Goal: Task Accomplishment & Management: Use online tool/utility

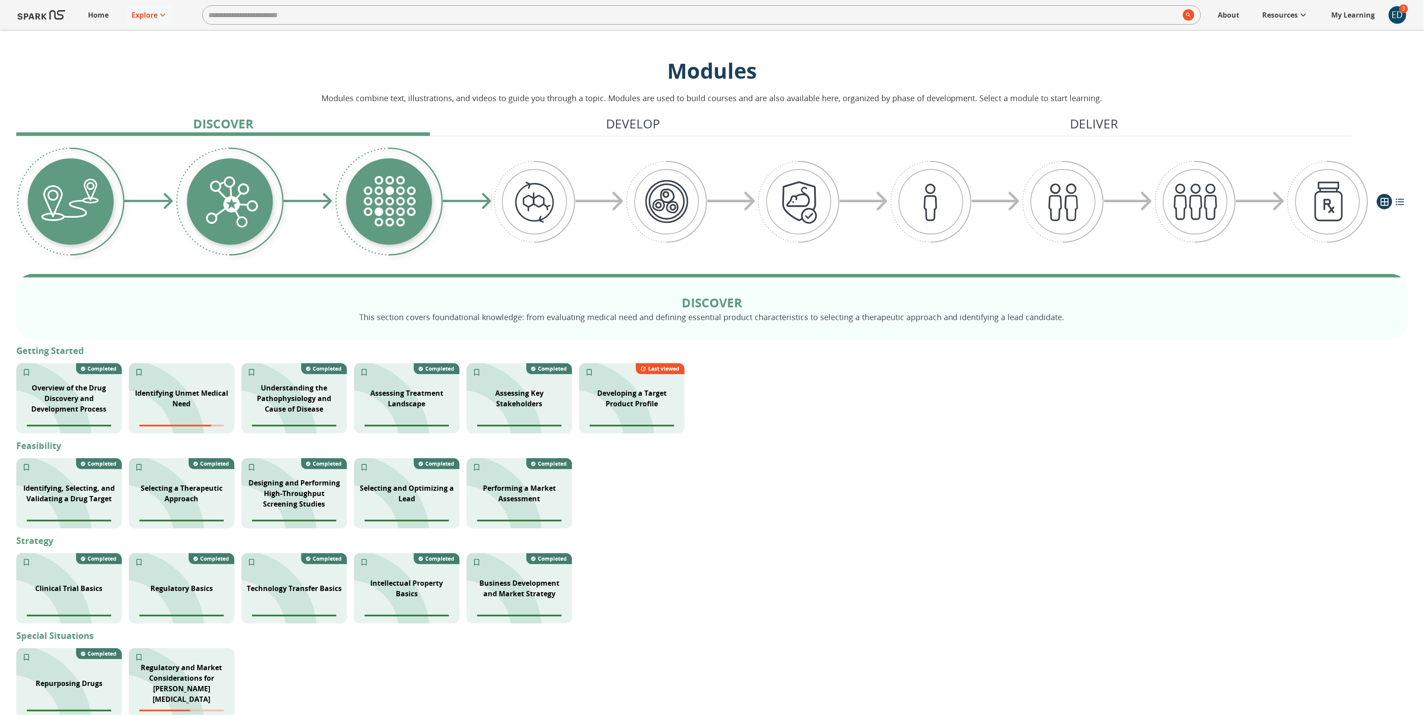
click at [1393, 17] on div "ED" at bounding box center [1398, 15] width 18 height 18
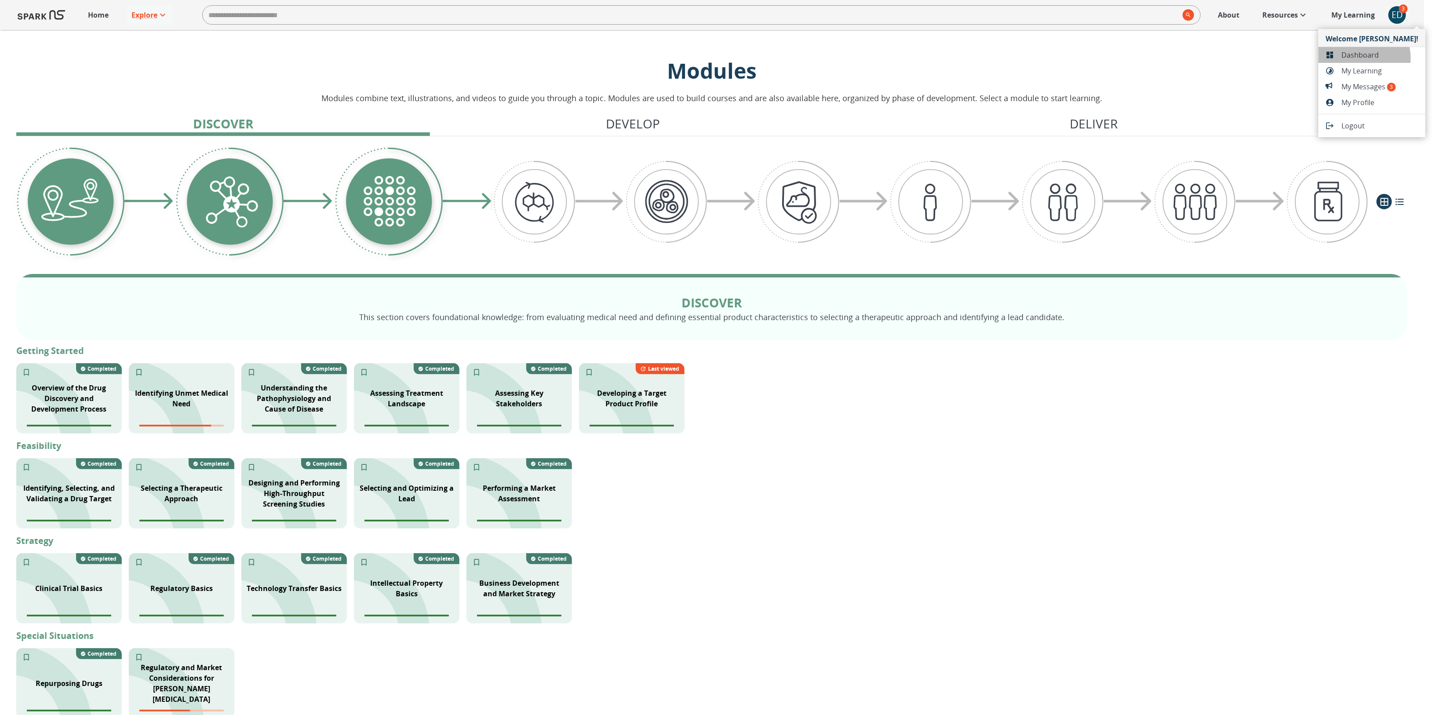
click at [1364, 58] on span "Dashboard" at bounding box center [1380, 55] width 77 height 11
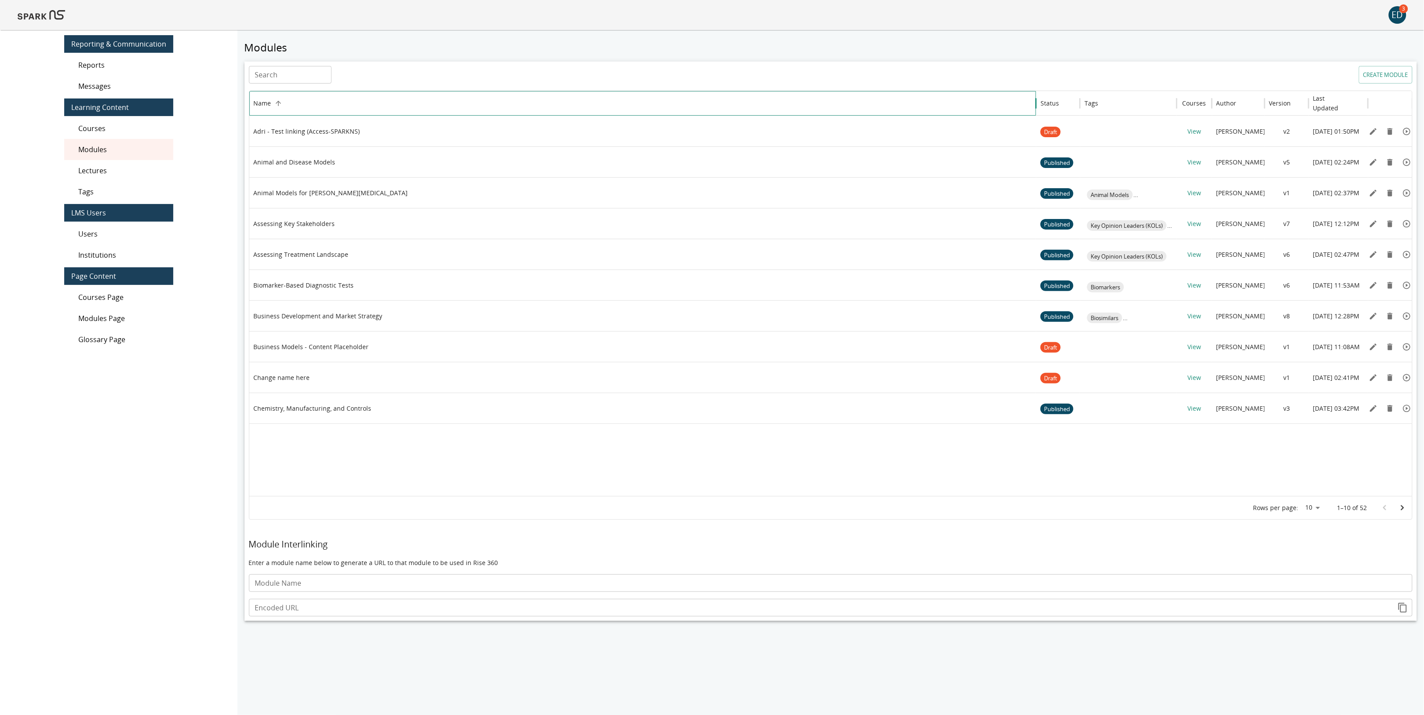
click at [289, 104] on div "Name" at bounding box center [643, 103] width 778 height 24
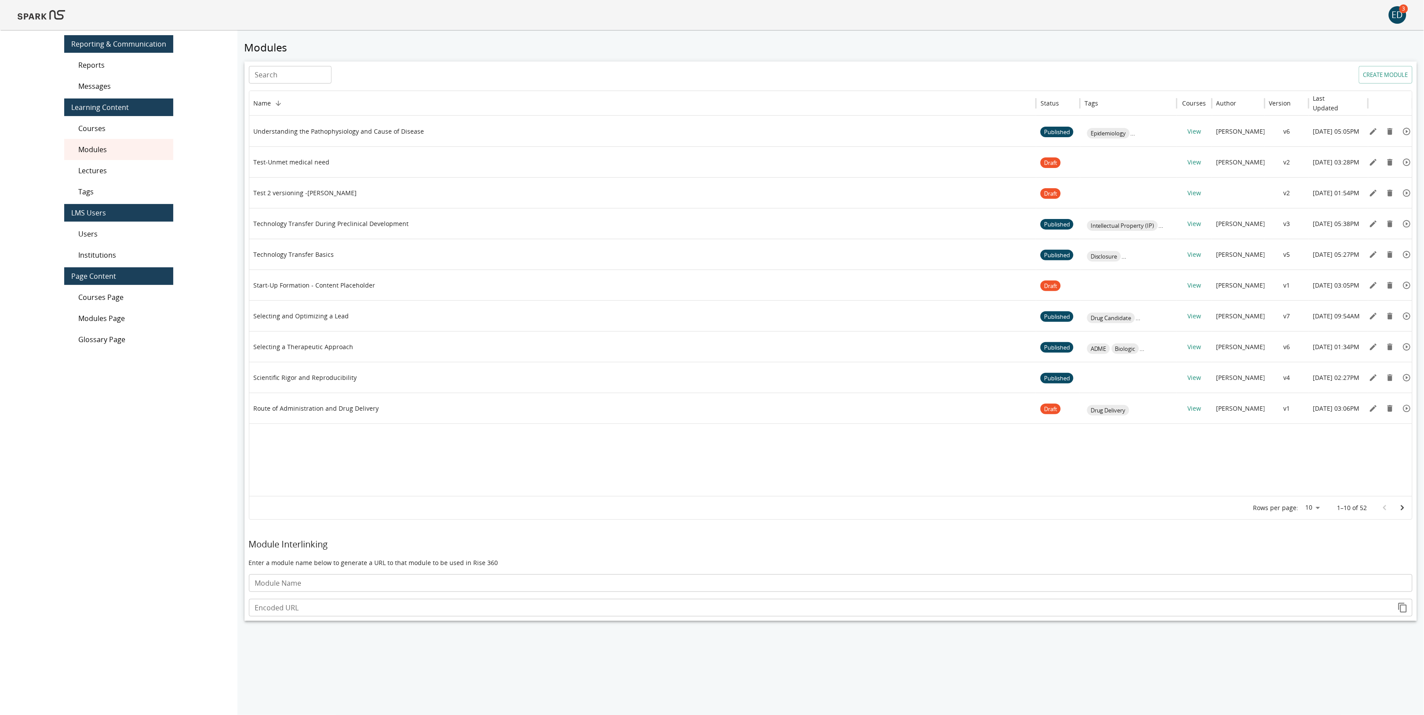
click at [306, 76] on input "Search" at bounding box center [290, 75] width 83 height 18
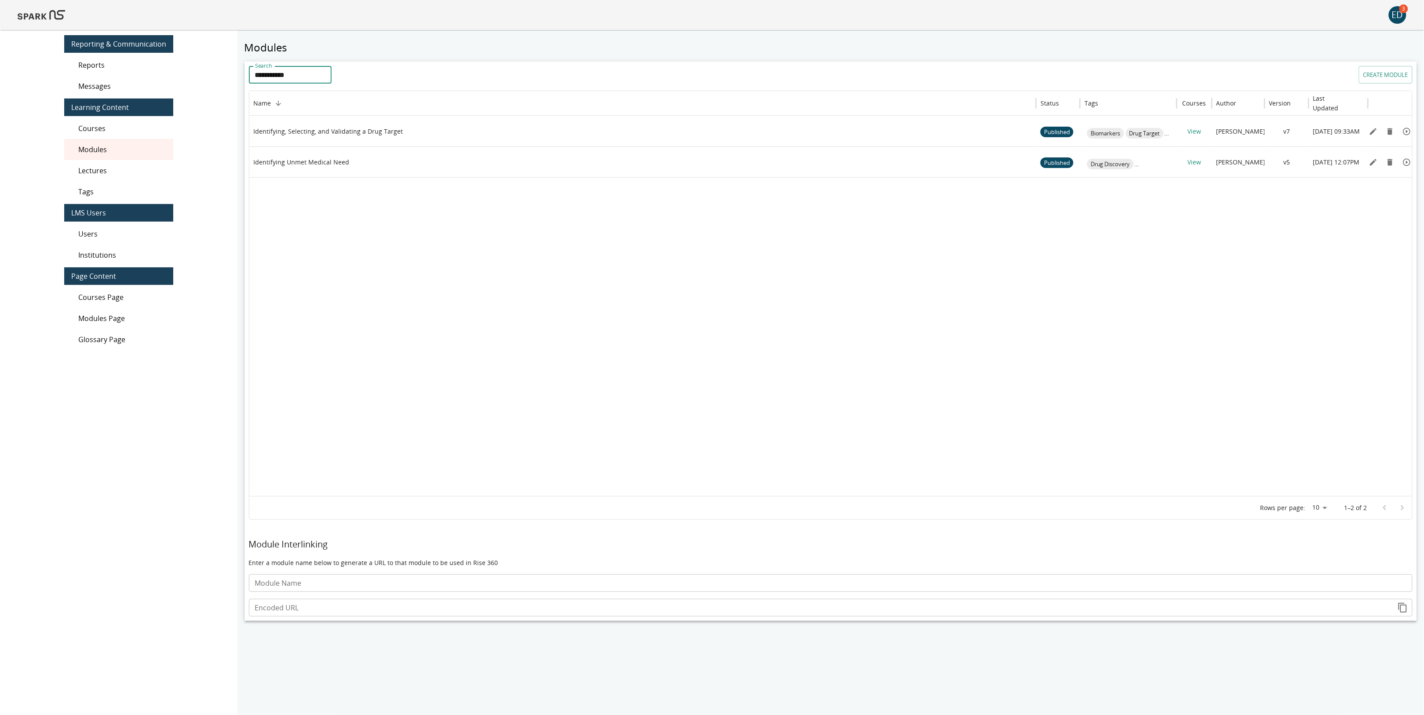
type input "**********"
click at [367, 163] on div "Identifying Unmet Medical Need" at bounding box center [643, 162] width 778 height 30
click at [1372, 164] on icon "Edit" at bounding box center [1373, 162] width 7 height 7
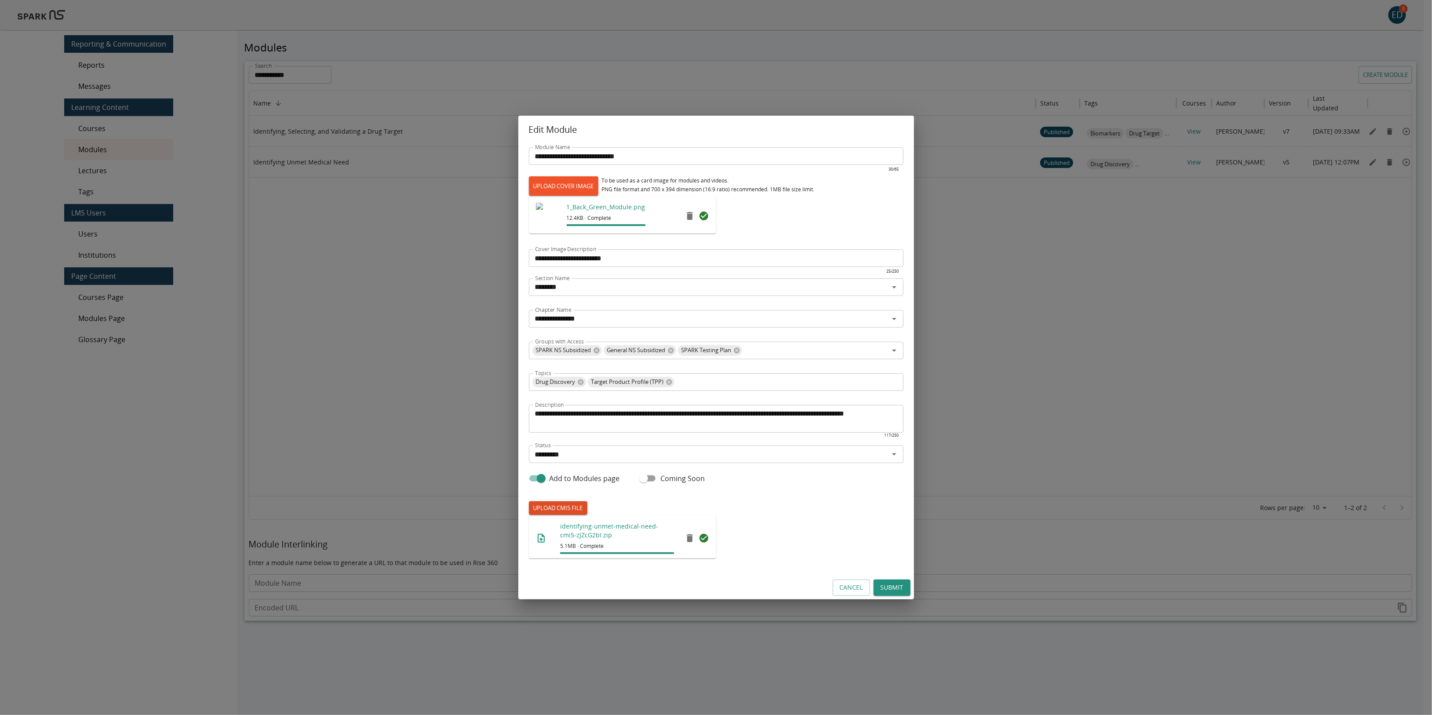
click at [572, 509] on label "UPLOAD CMI5 FILE" at bounding box center [558, 508] width 58 height 14
click at [529, 515] on input "UPLOAD CMI5 FILE" at bounding box center [529, 515] width 0 height 0
type input "**********"
click at [901, 588] on button "Submit" at bounding box center [892, 588] width 37 height 16
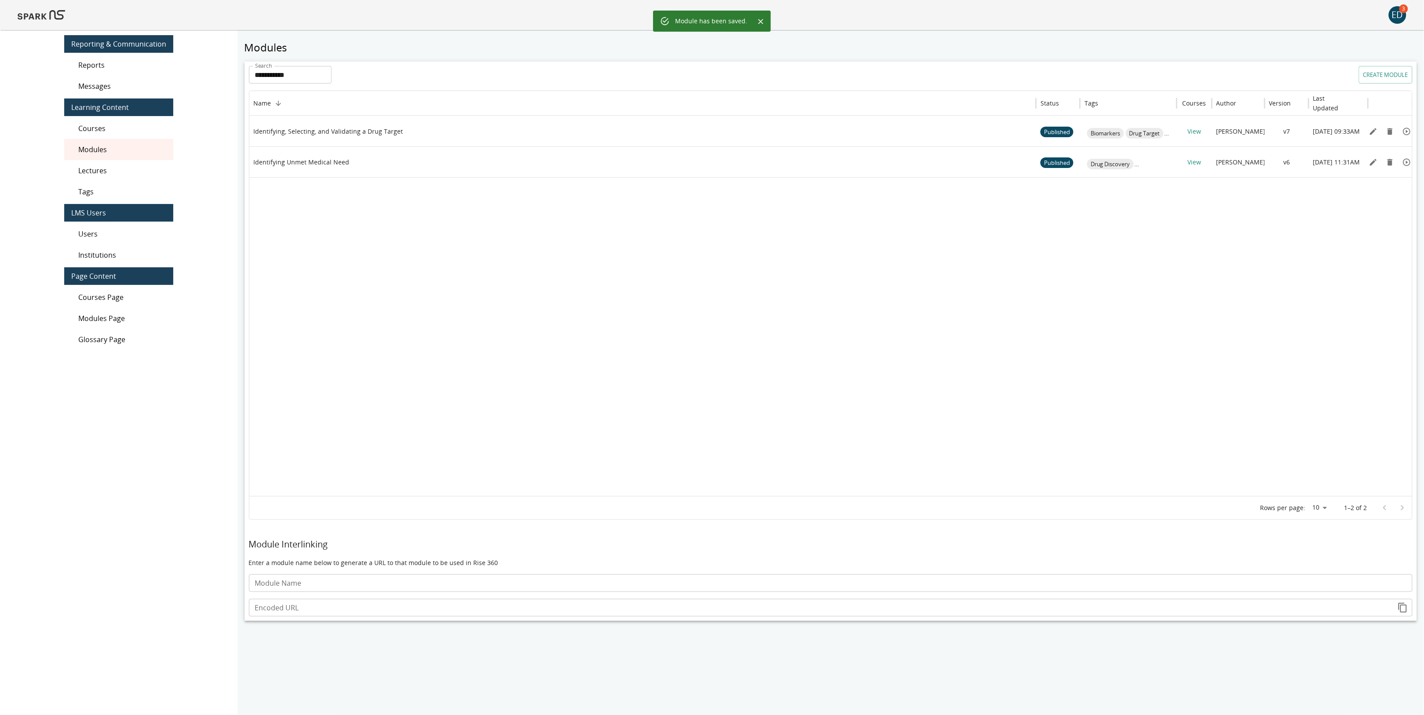
click at [28, 16] on img at bounding box center [41, 14] width 47 height 21
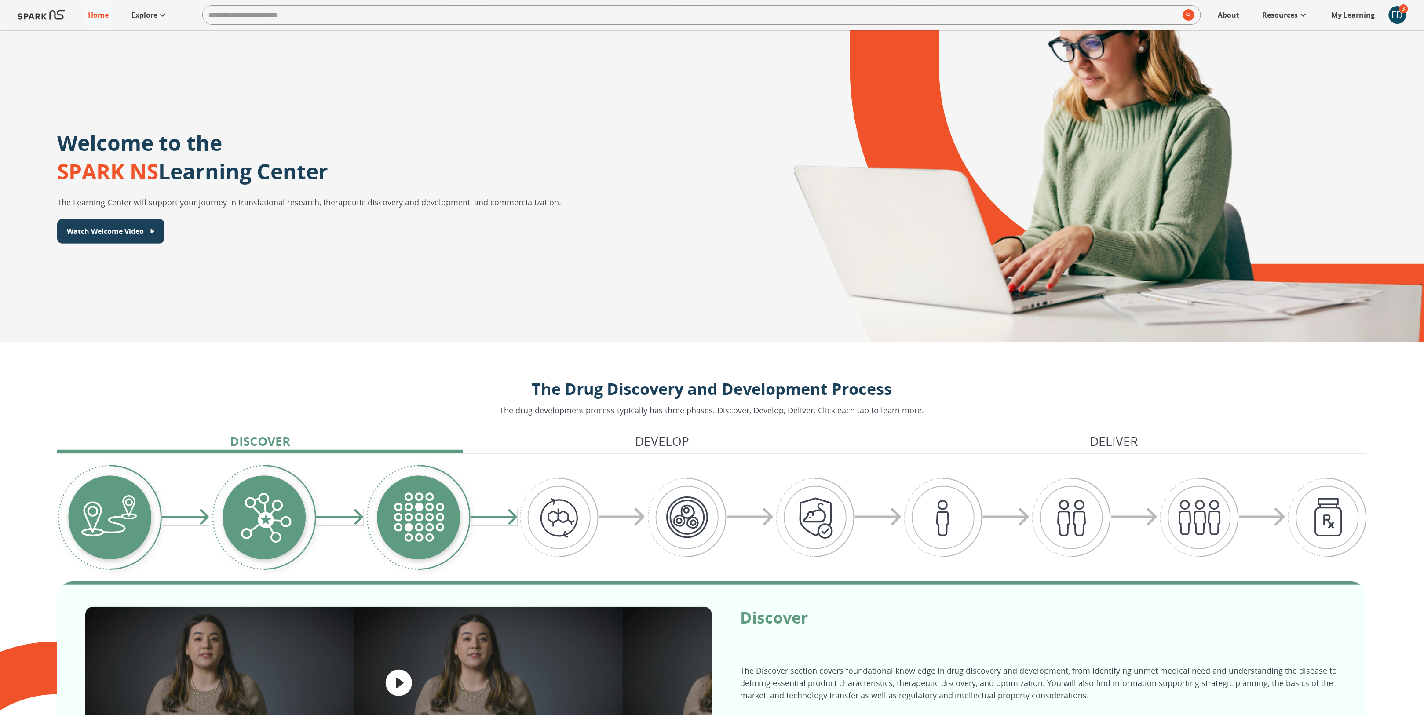
click at [152, 15] on p "Explore" at bounding box center [144, 15] width 26 height 11
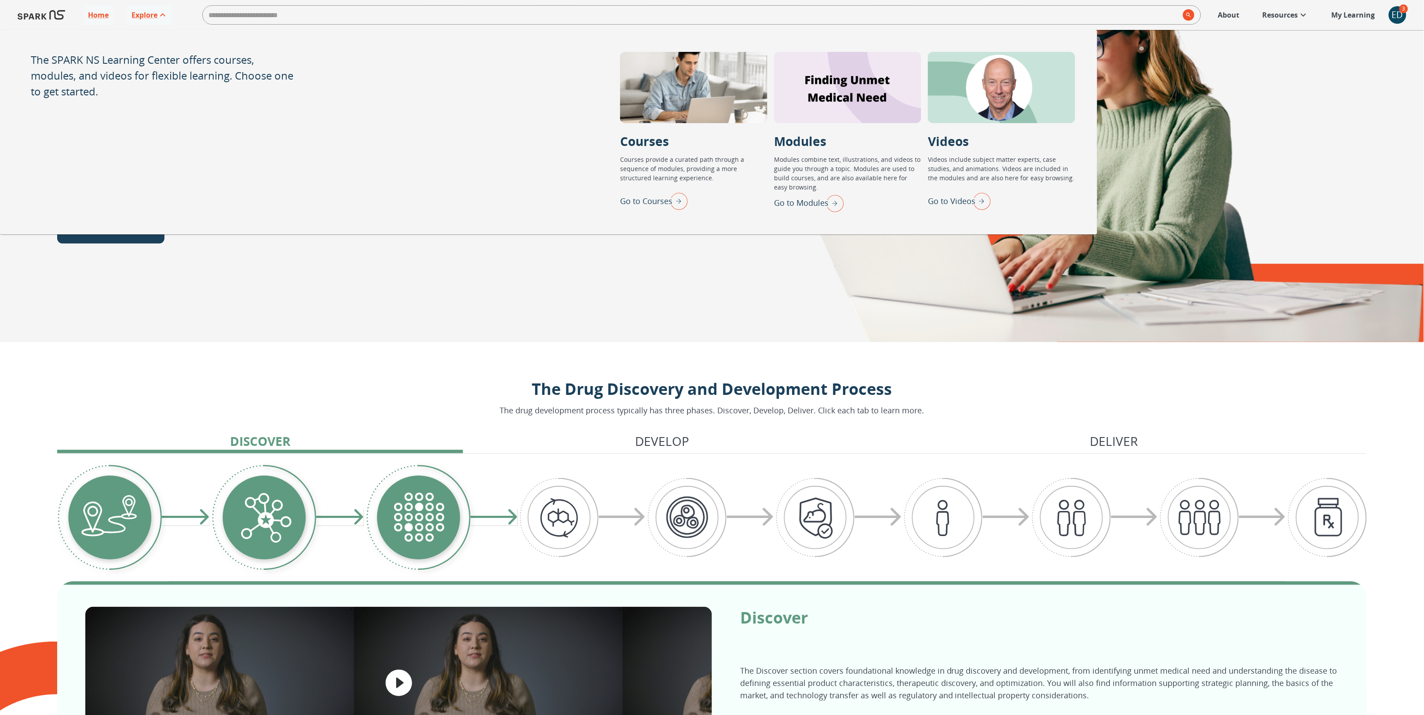
click at [823, 205] on p "Go to Modules" at bounding box center [801, 203] width 55 height 12
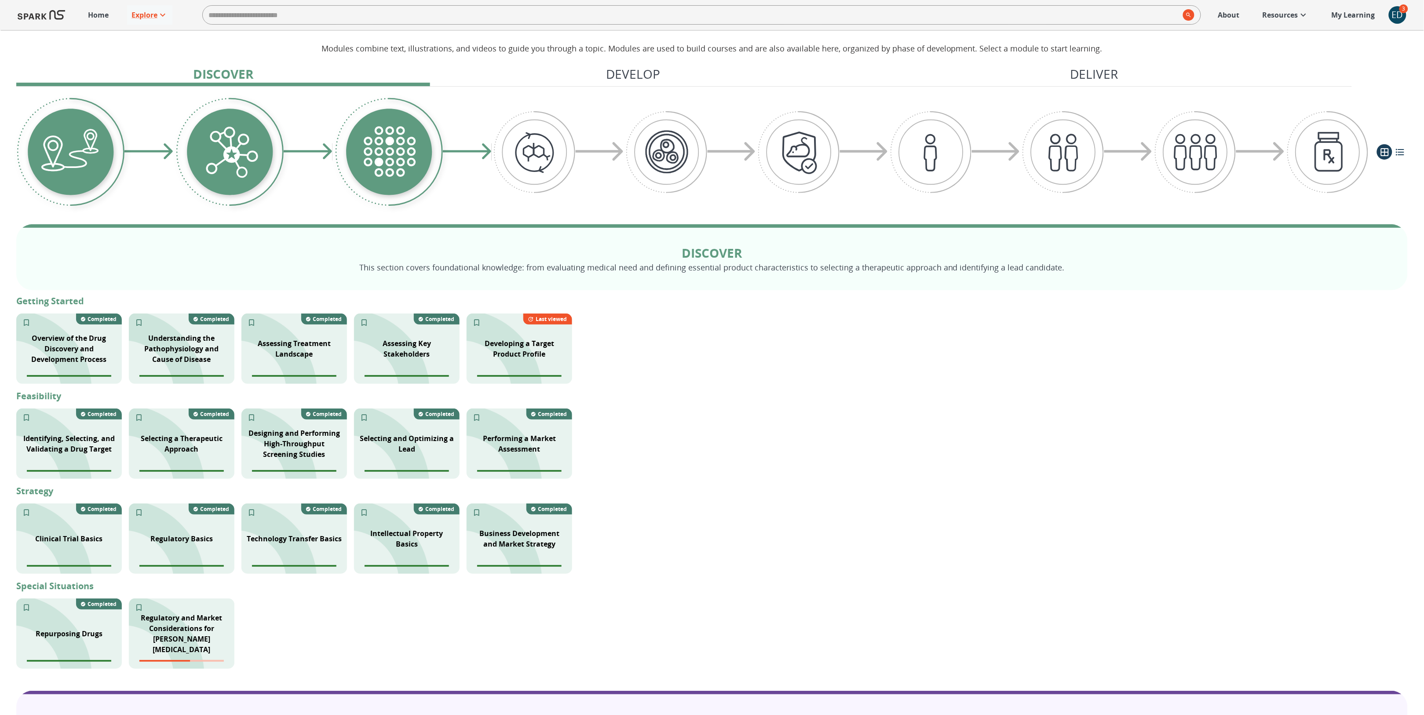
scroll to position [51, 0]
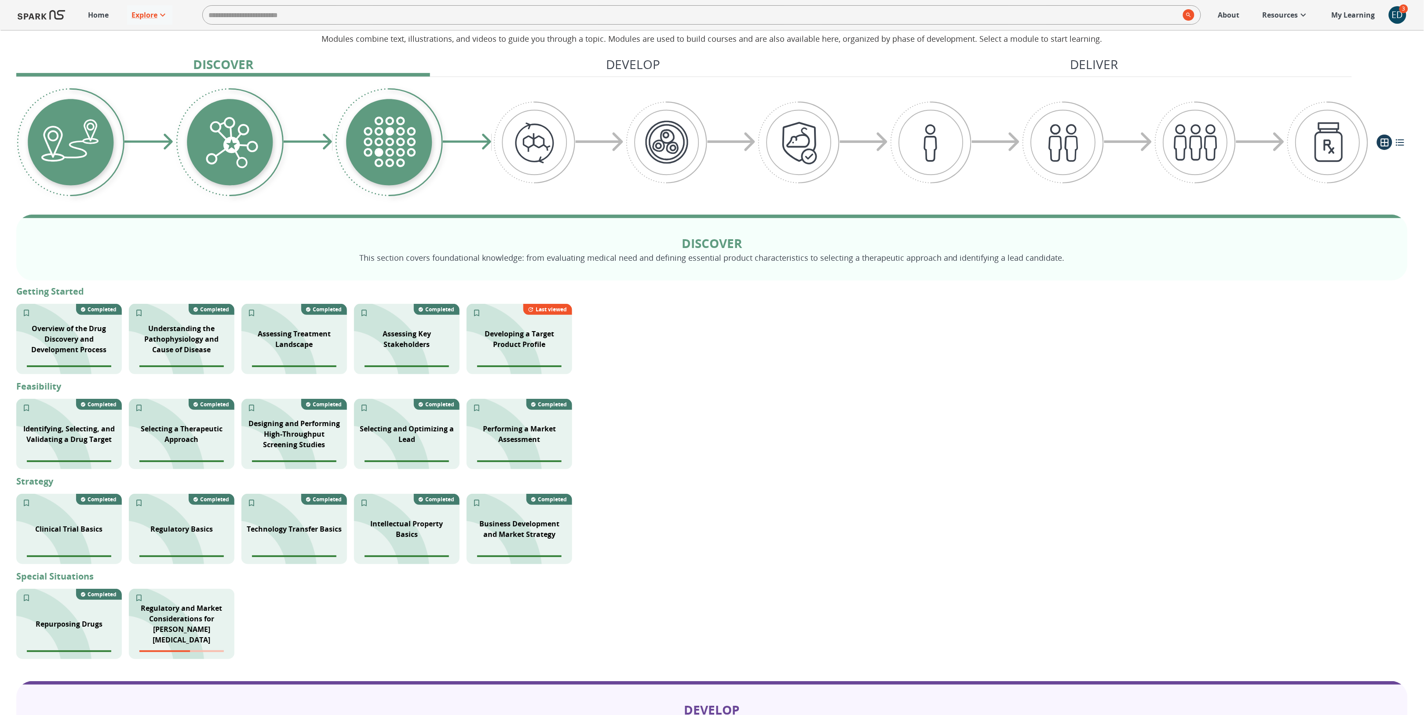
scroll to position [62, 0]
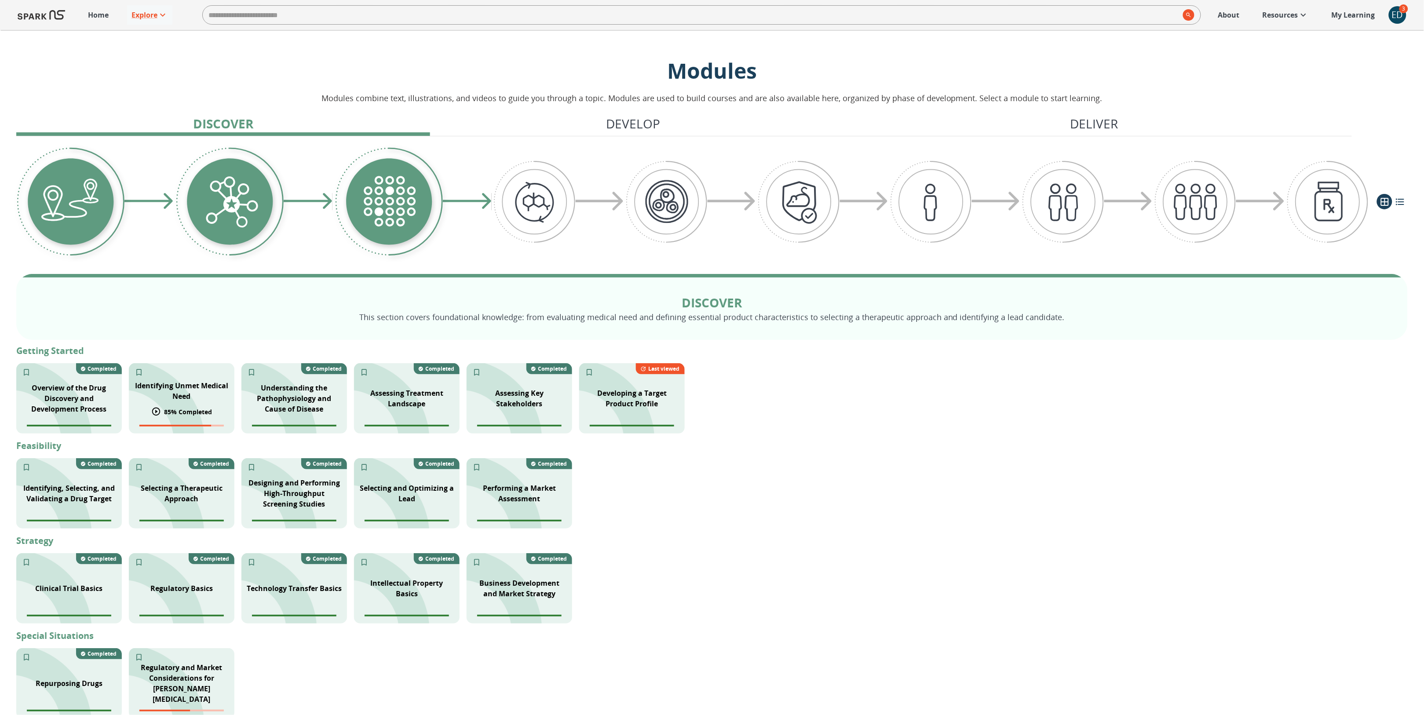
click at [192, 401] on p "Identifying Unmet Medical Need" at bounding box center [181, 390] width 95 height 21
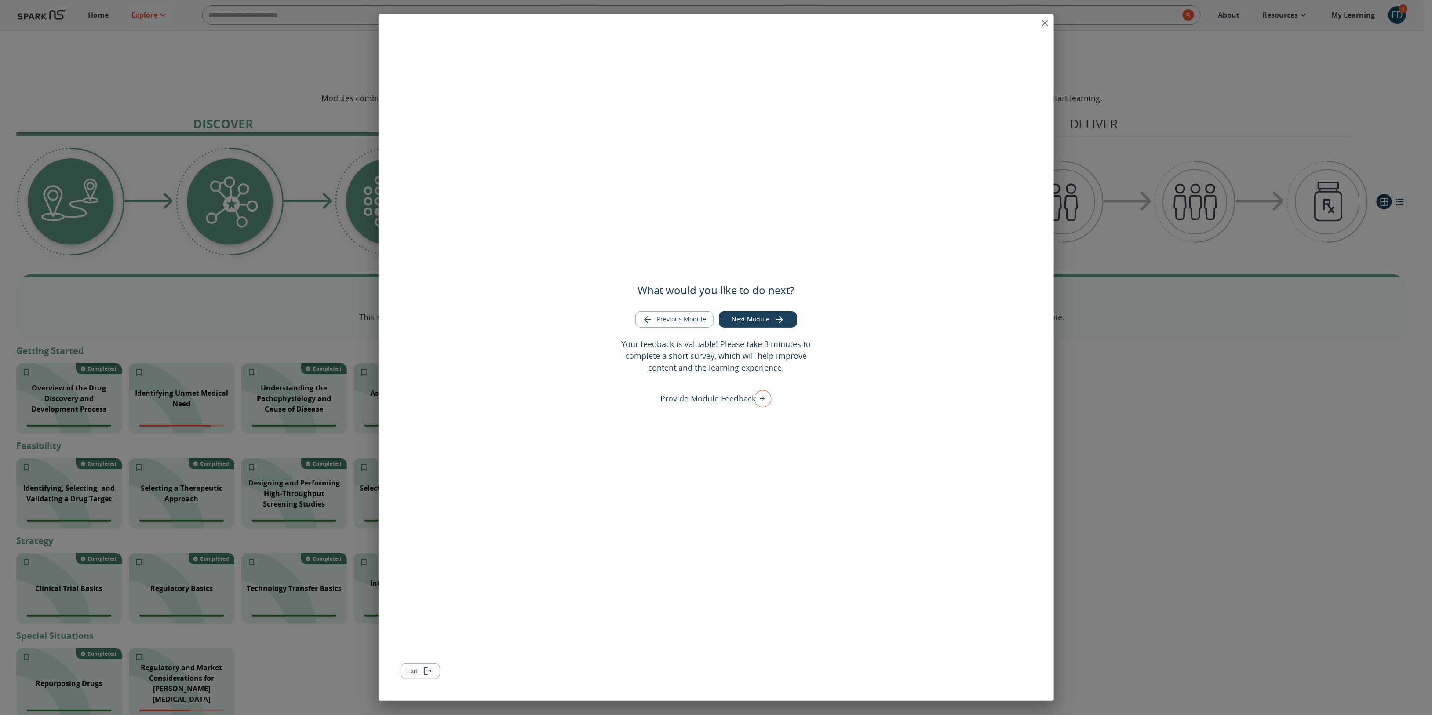
click at [420, 673] on button "Exit" at bounding box center [421, 671] width 40 height 16
